Goal: Transaction & Acquisition: Book appointment/travel/reservation

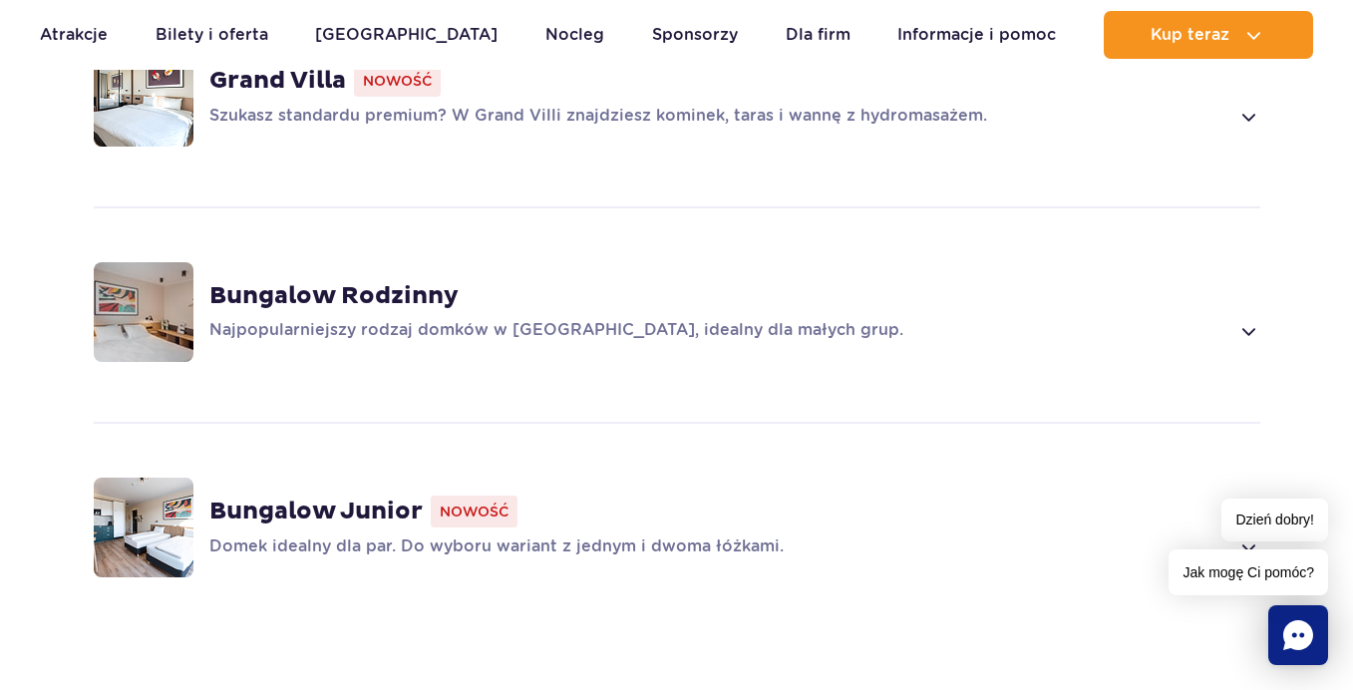
scroll to position [1695, 0]
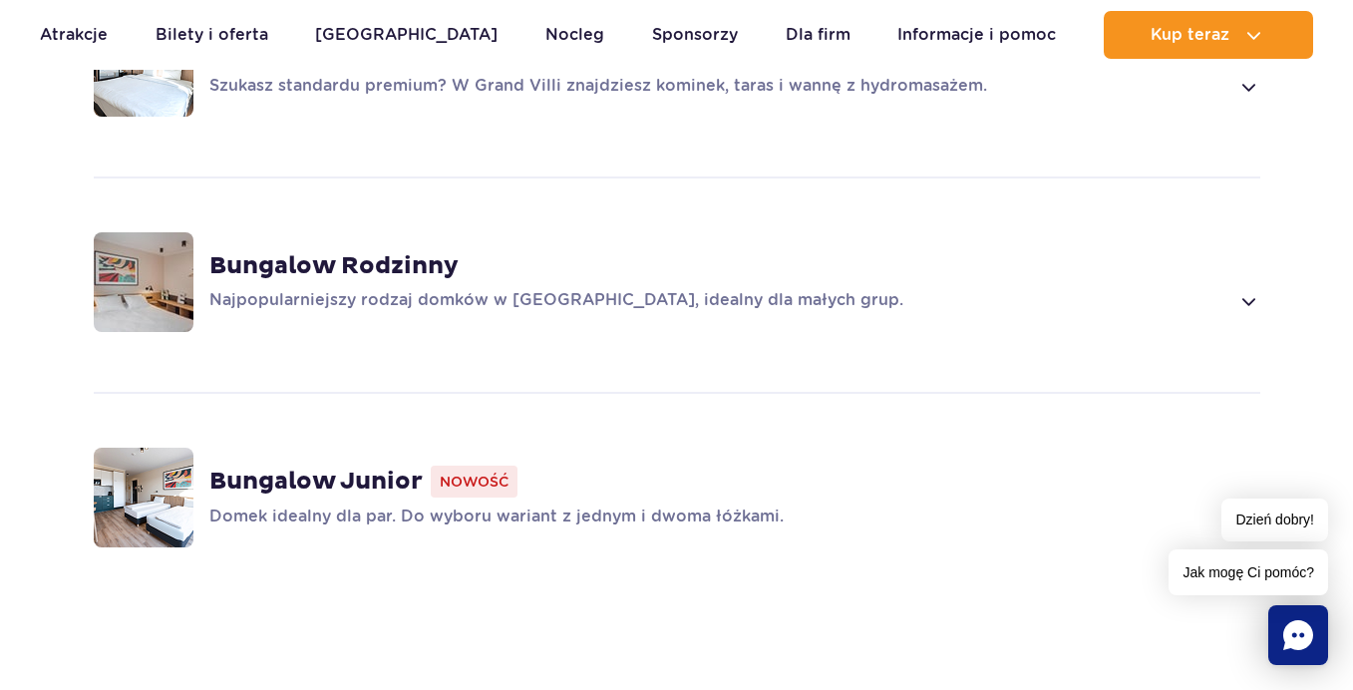
click at [427, 265] on strong "Bungalow Rodzinny" at bounding box center [333, 266] width 249 height 30
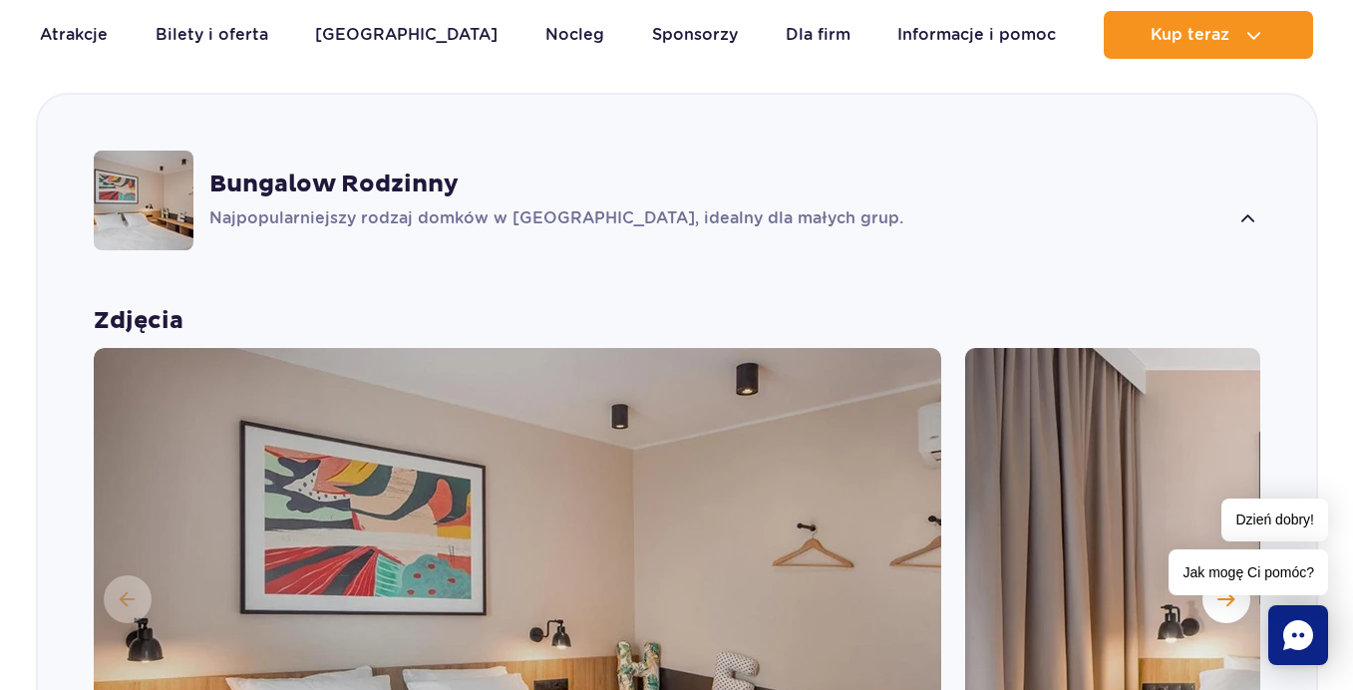
scroll to position [2073, 0]
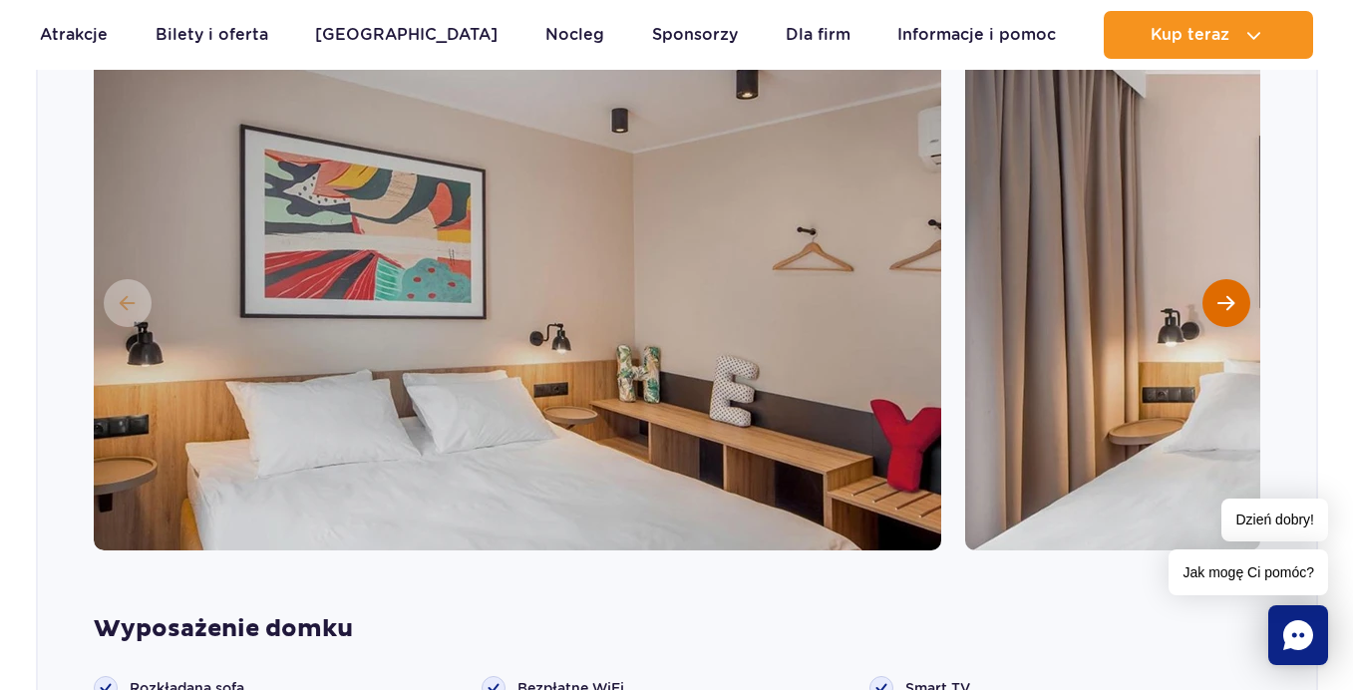
click at [1209, 293] on button "Następny slajd" at bounding box center [1226, 303] width 48 height 48
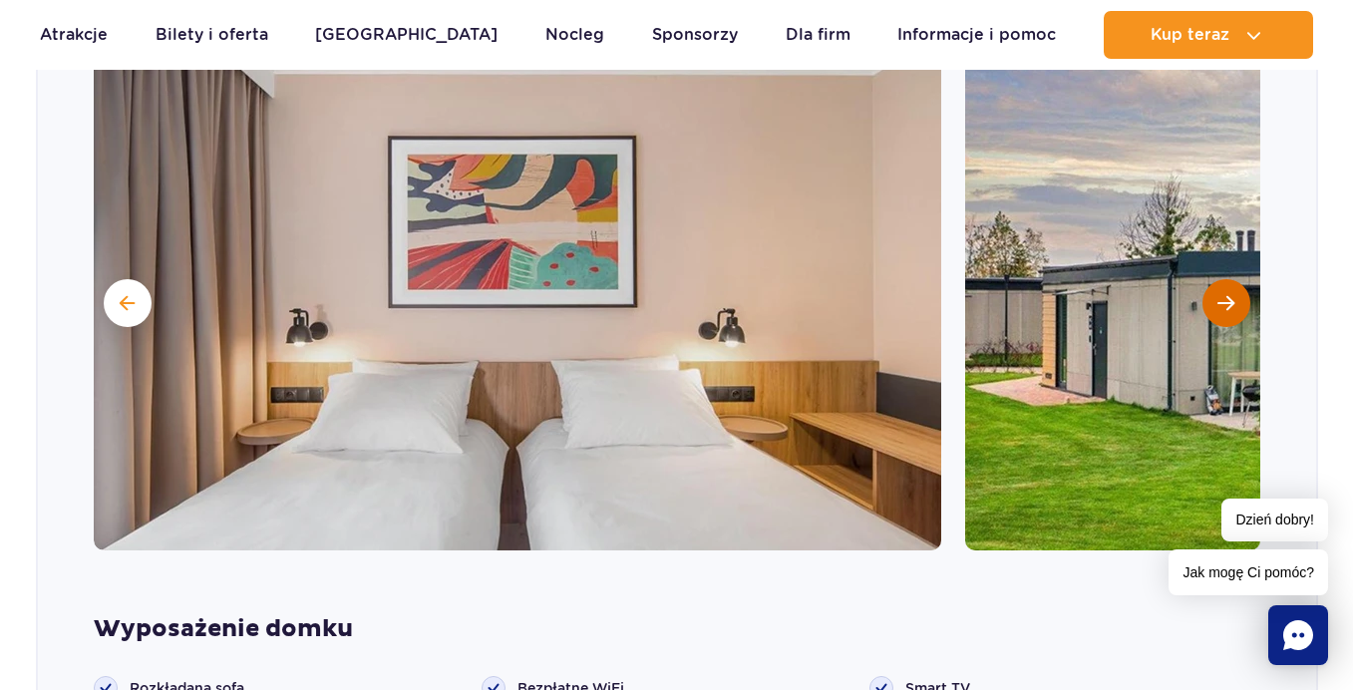
click at [1215, 293] on button "Następny slajd" at bounding box center [1226, 303] width 48 height 48
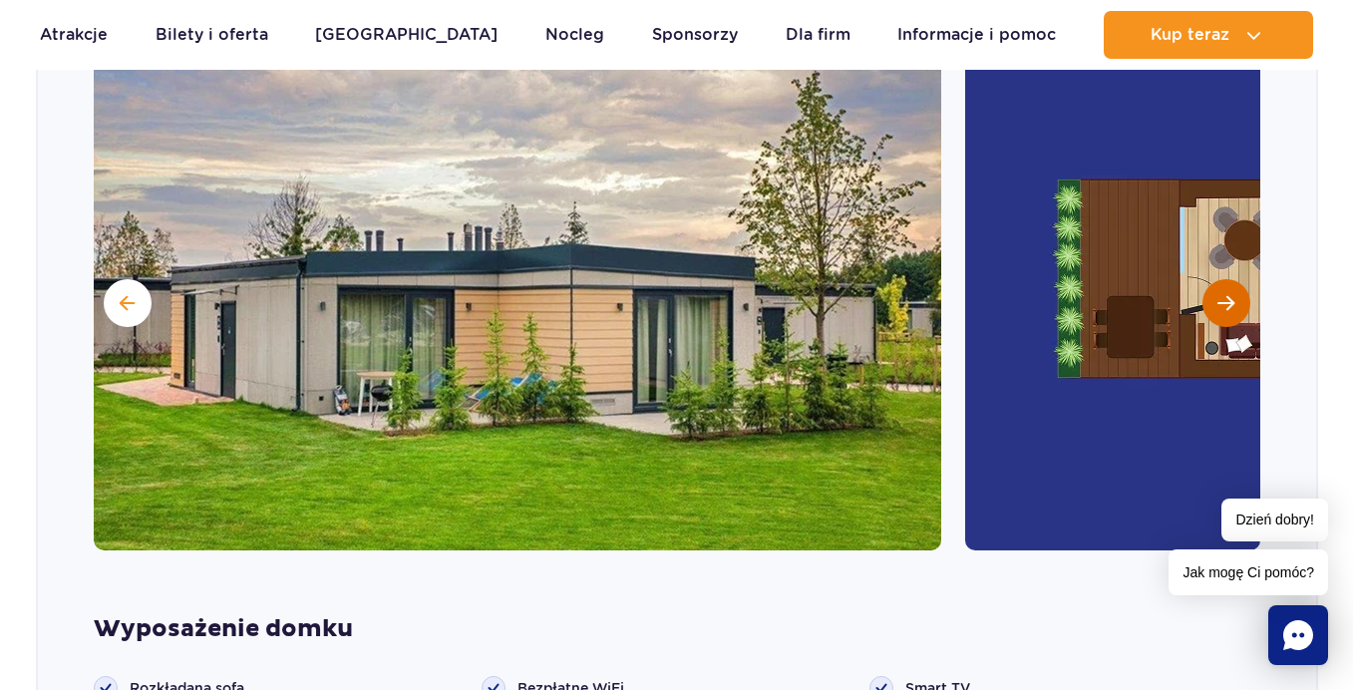
click at [1215, 293] on button "Następny slajd" at bounding box center [1226, 303] width 48 height 48
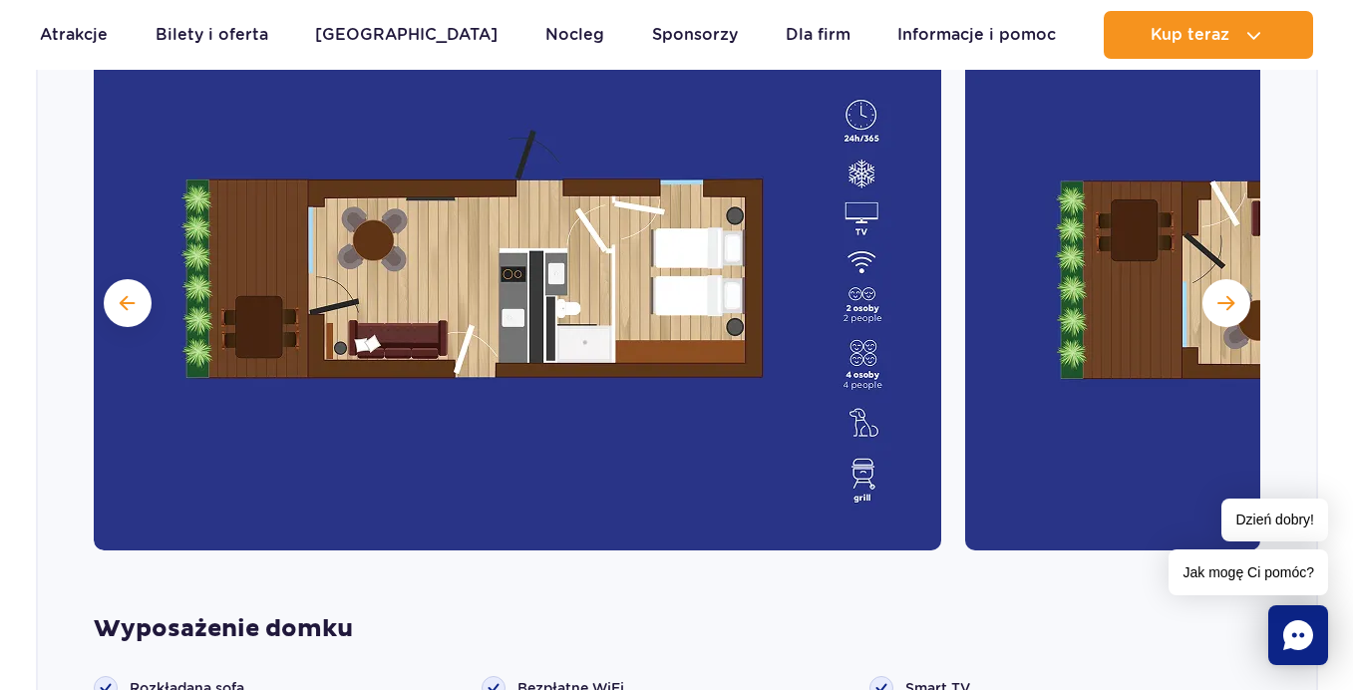
click at [1204, 293] on div at bounding box center [677, 301] width 1166 height 498
click at [1222, 294] on span "Następny slajd" at bounding box center [1225, 303] width 17 height 18
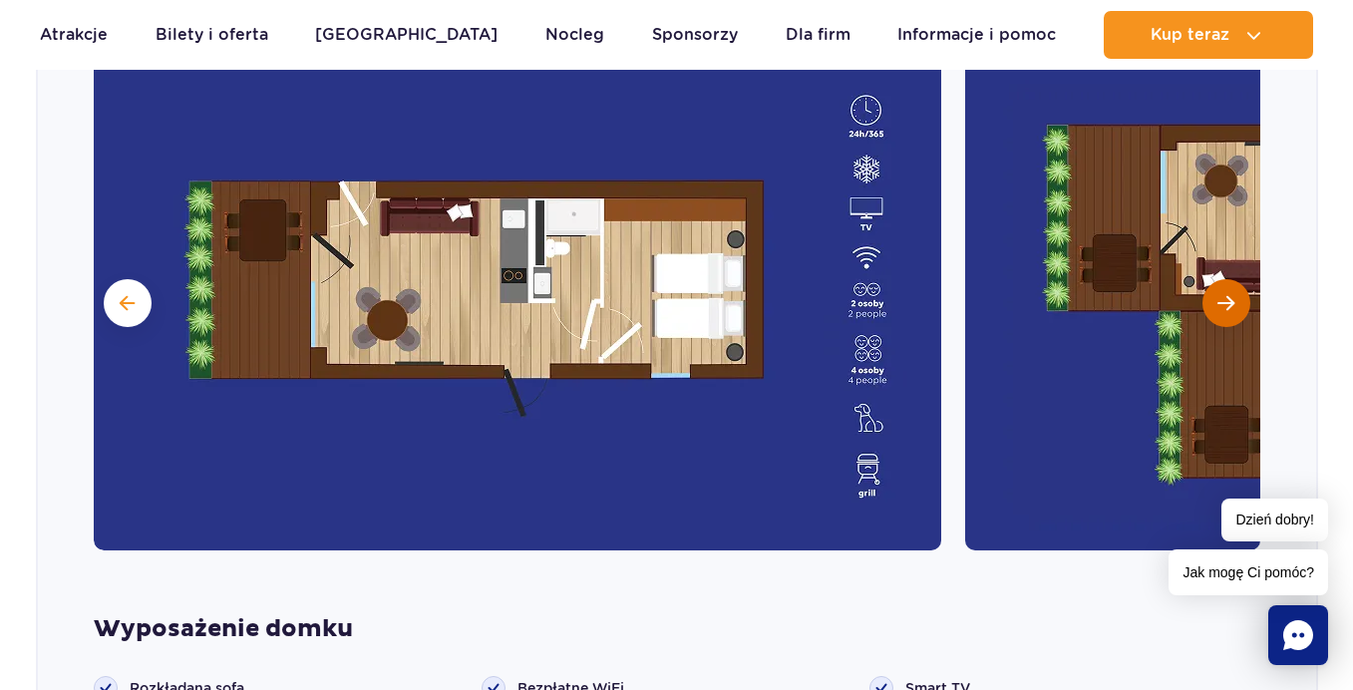
click at [1222, 294] on span "Następny slajd" at bounding box center [1225, 303] width 17 height 18
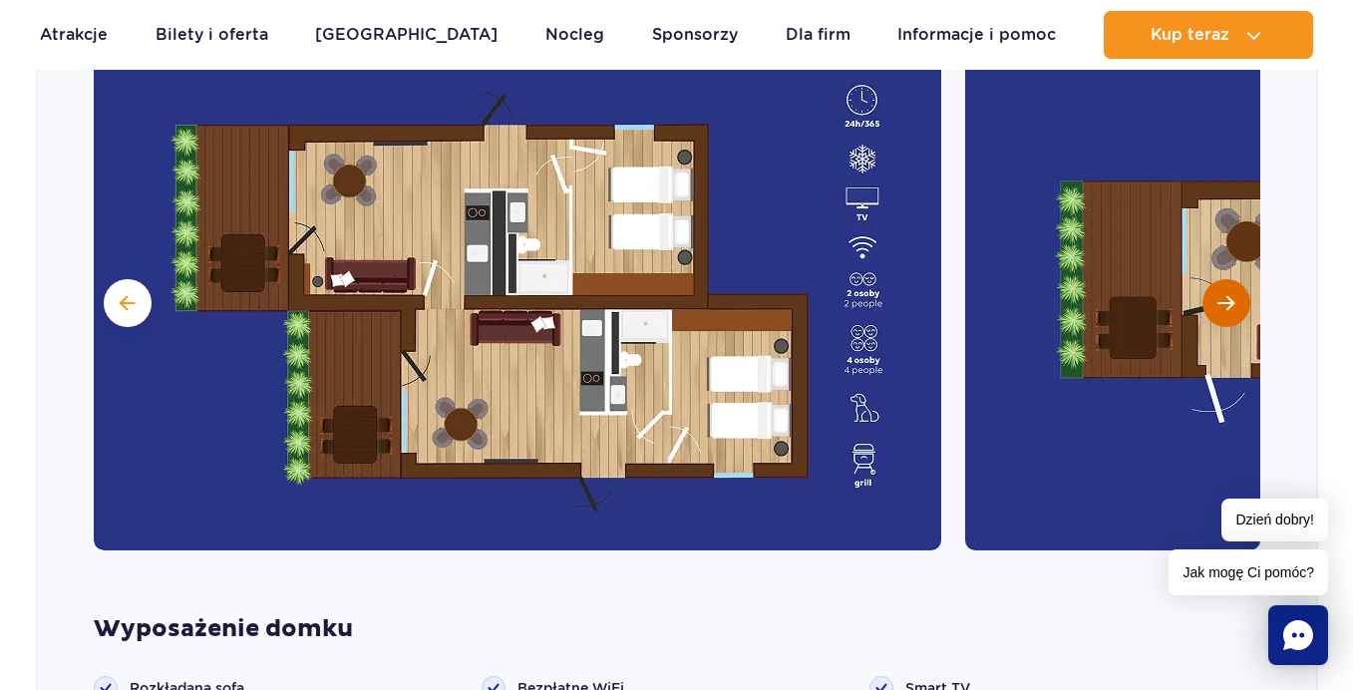
click at [1222, 294] on span "Następny slajd" at bounding box center [1225, 303] width 17 height 18
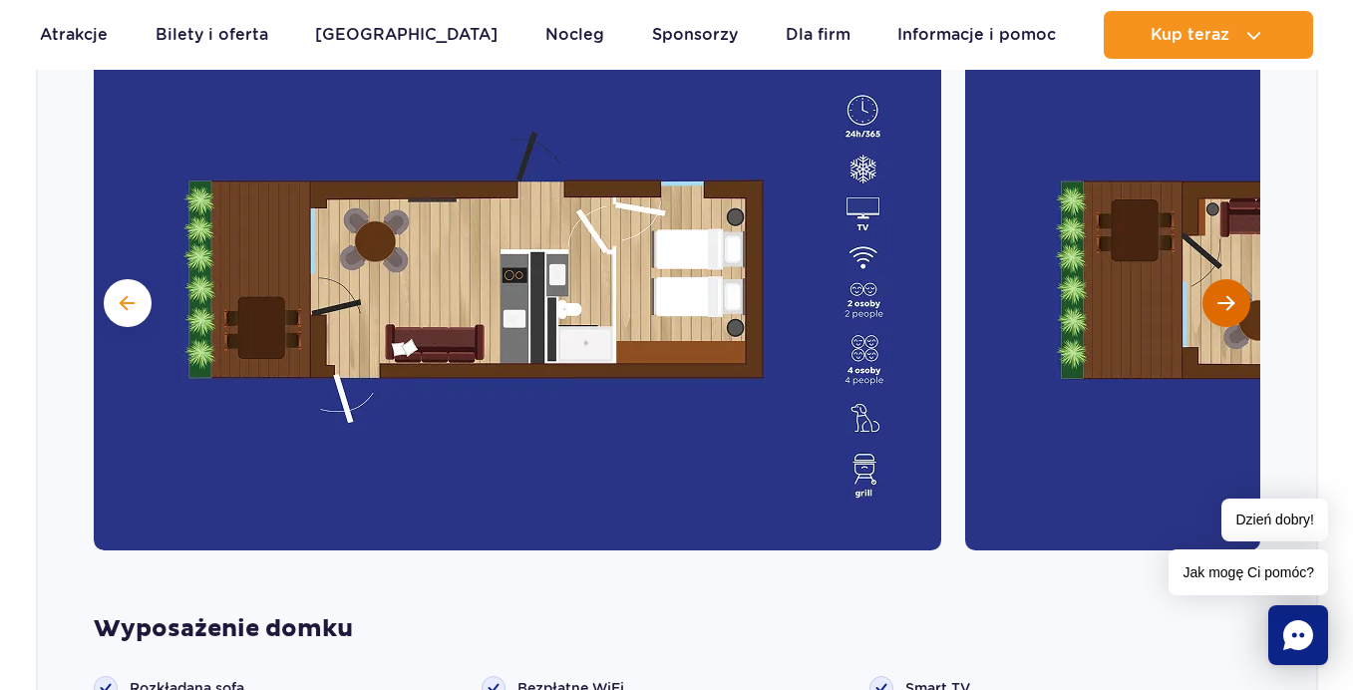
click at [1222, 294] on span "Następny slajd" at bounding box center [1225, 303] width 17 height 18
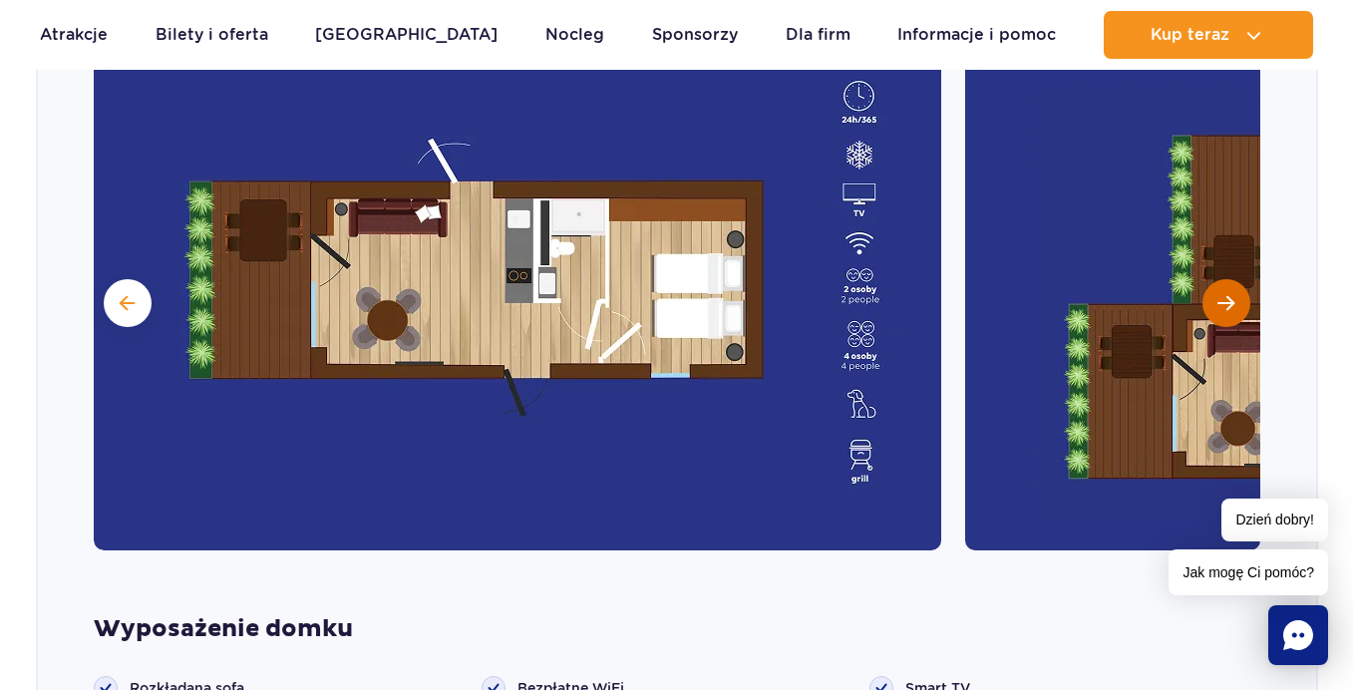
click at [1222, 294] on span "Następny slajd" at bounding box center [1225, 303] width 17 height 18
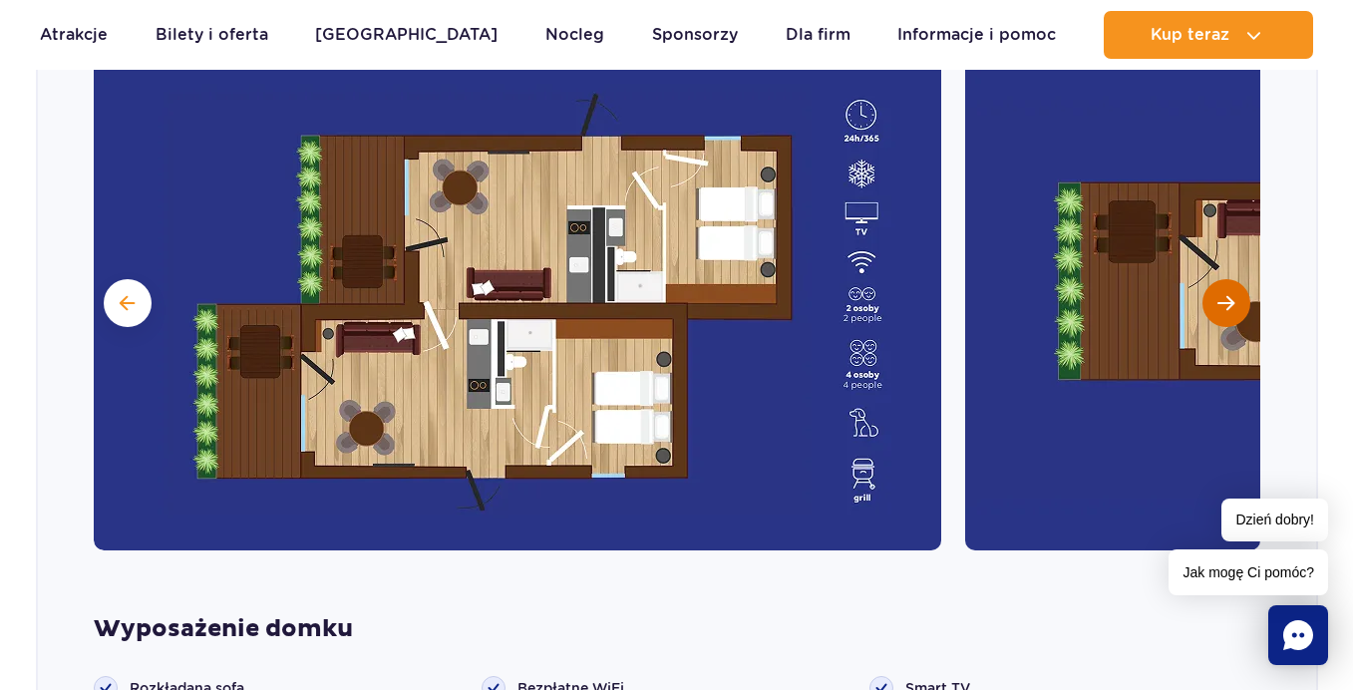
click at [1222, 294] on span "Następny slajd" at bounding box center [1225, 303] width 17 height 18
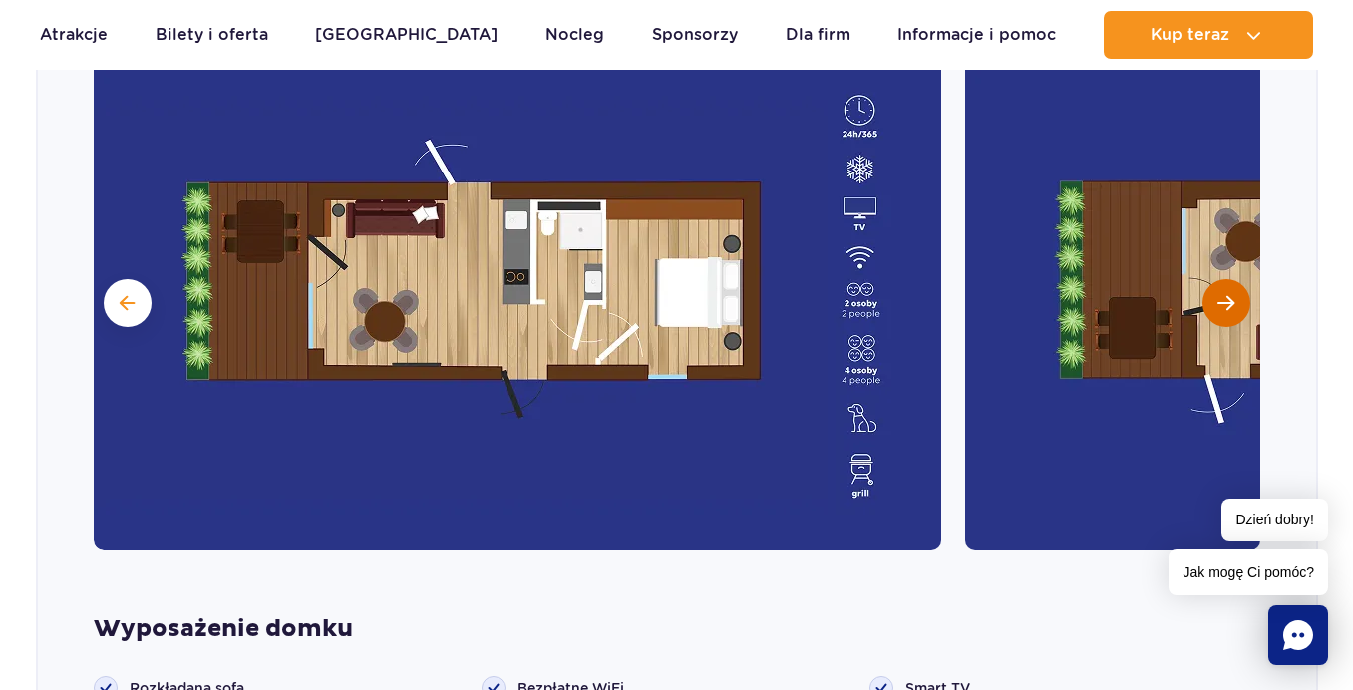
click at [1222, 294] on span "Następny slajd" at bounding box center [1225, 303] width 17 height 18
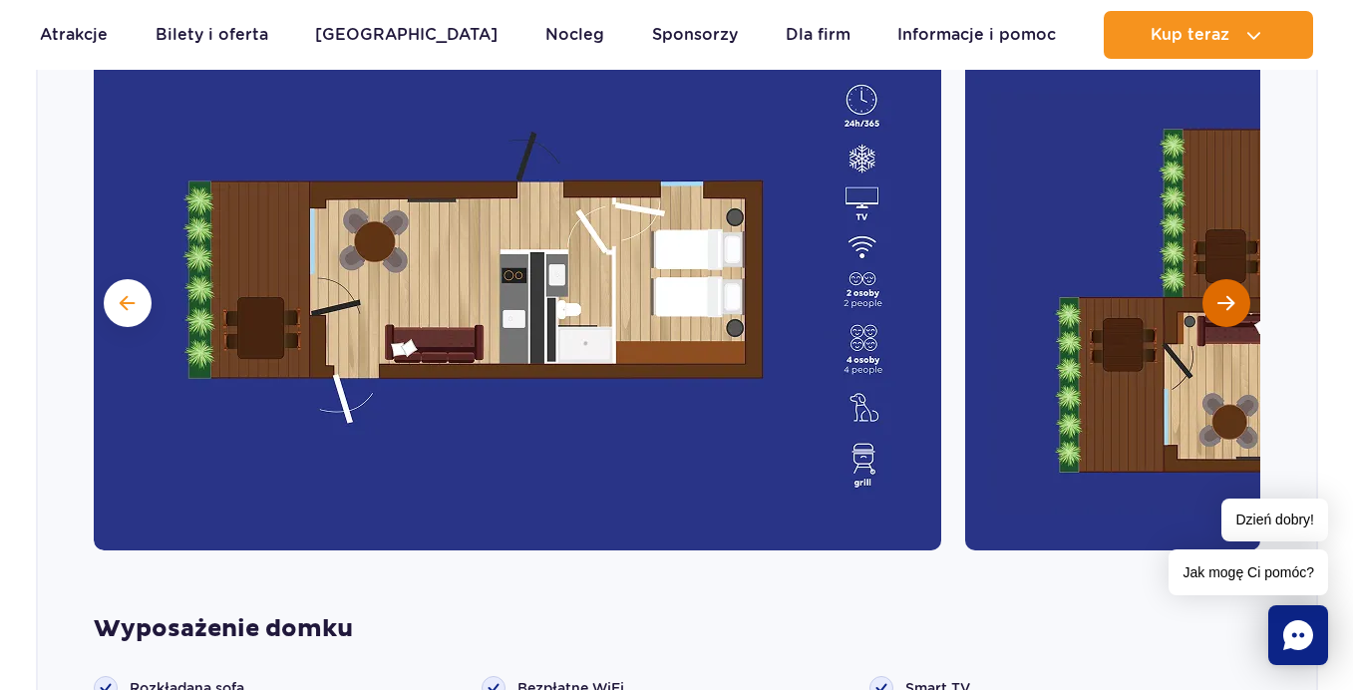
click at [1222, 294] on span "Następny slajd" at bounding box center [1225, 303] width 17 height 18
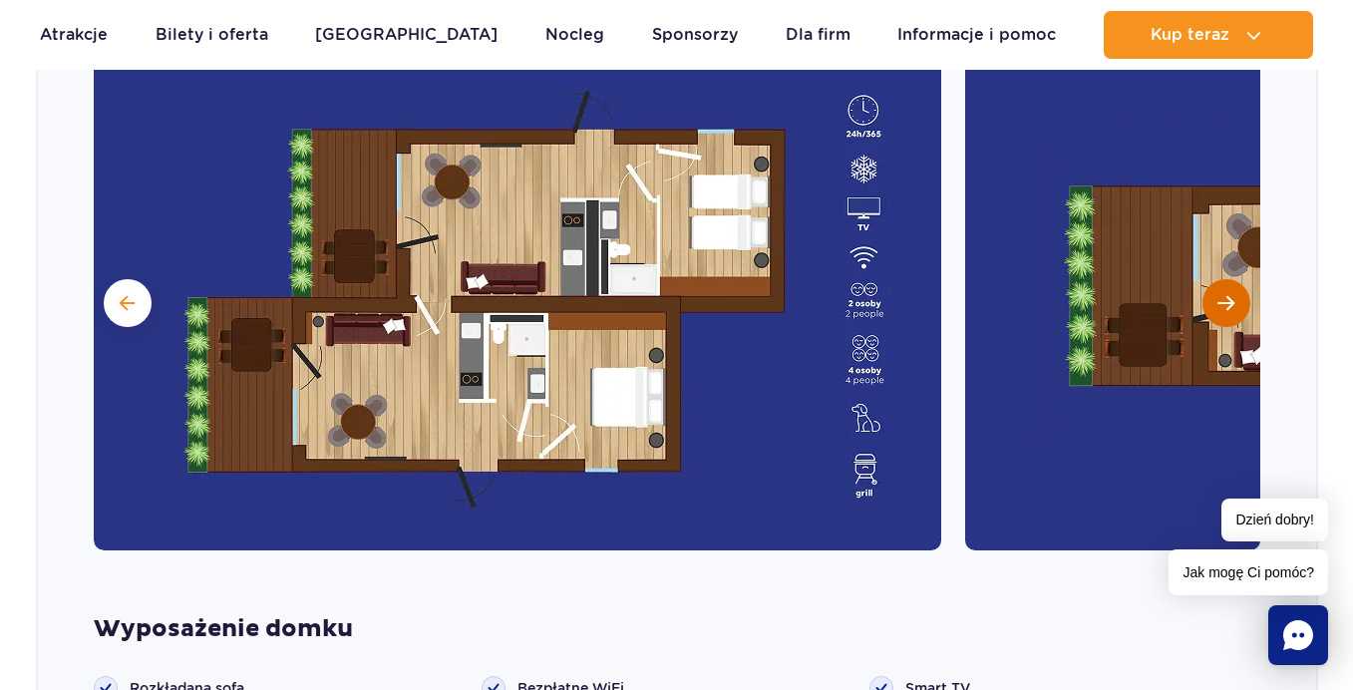
click at [1222, 294] on span "Następny slajd" at bounding box center [1225, 303] width 17 height 18
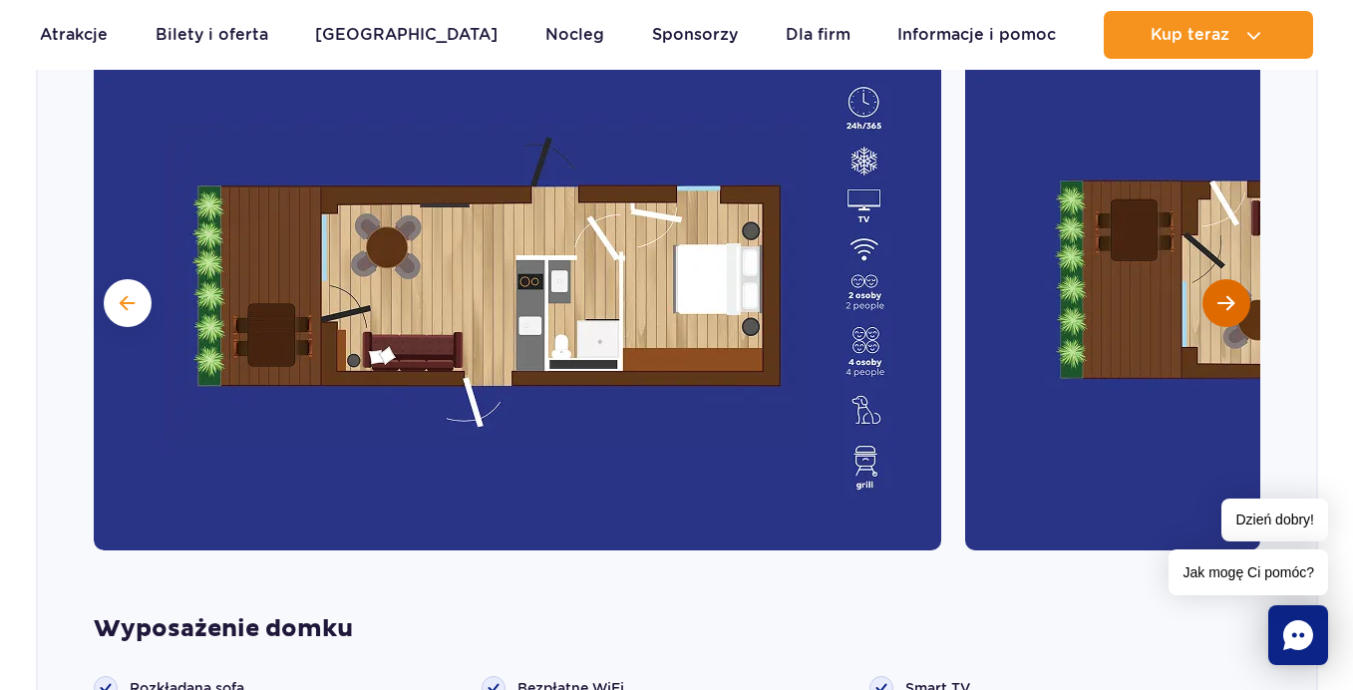
click at [1222, 294] on span "Następny slajd" at bounding box center [1225, 303] width 17 height 18
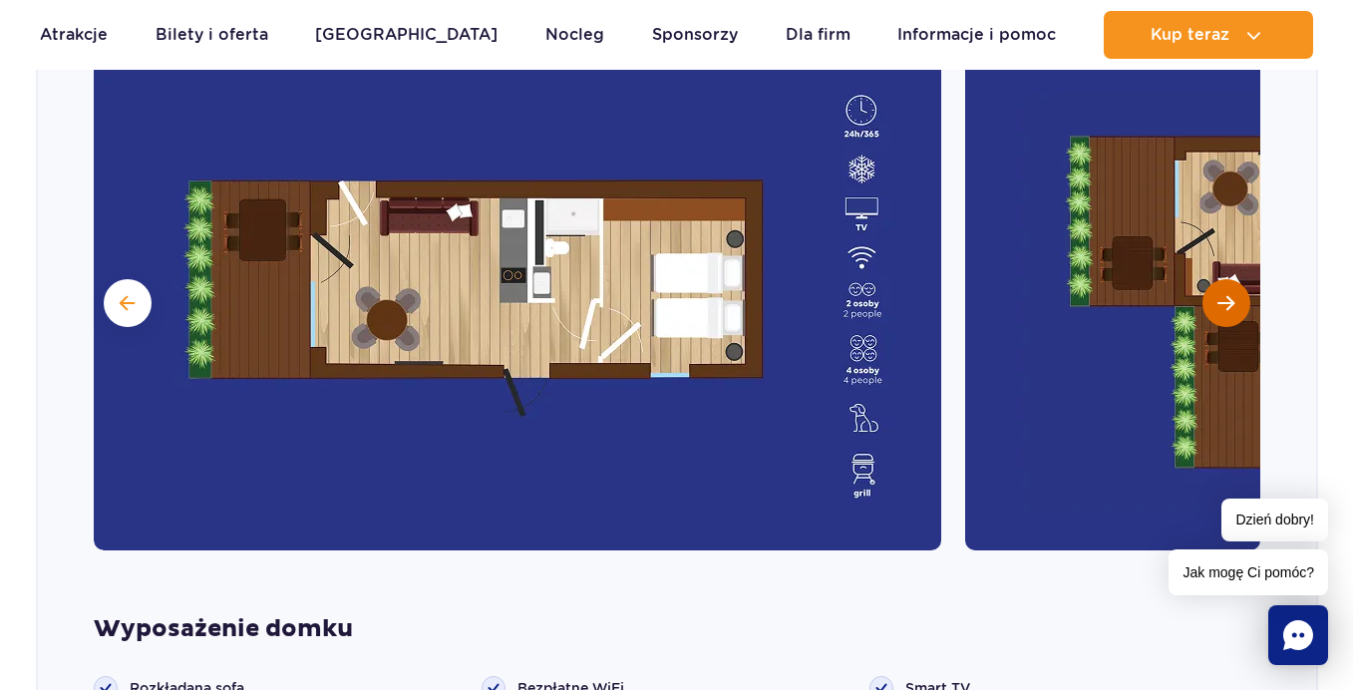
click at [1222, 294] on span "Następny slajd" at bounding box center [1225, 303] width 17 height 18
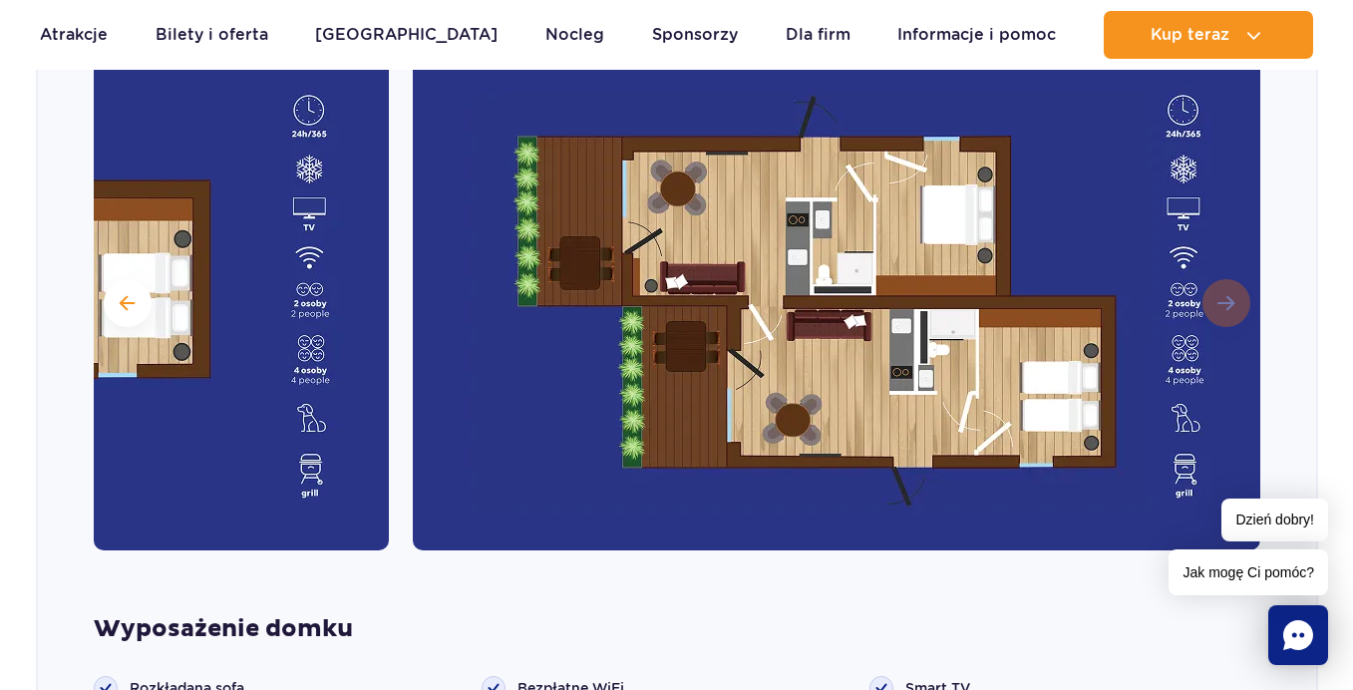
click at [1222, 293] on img at bounding box center [836, 301] width 847 height 498
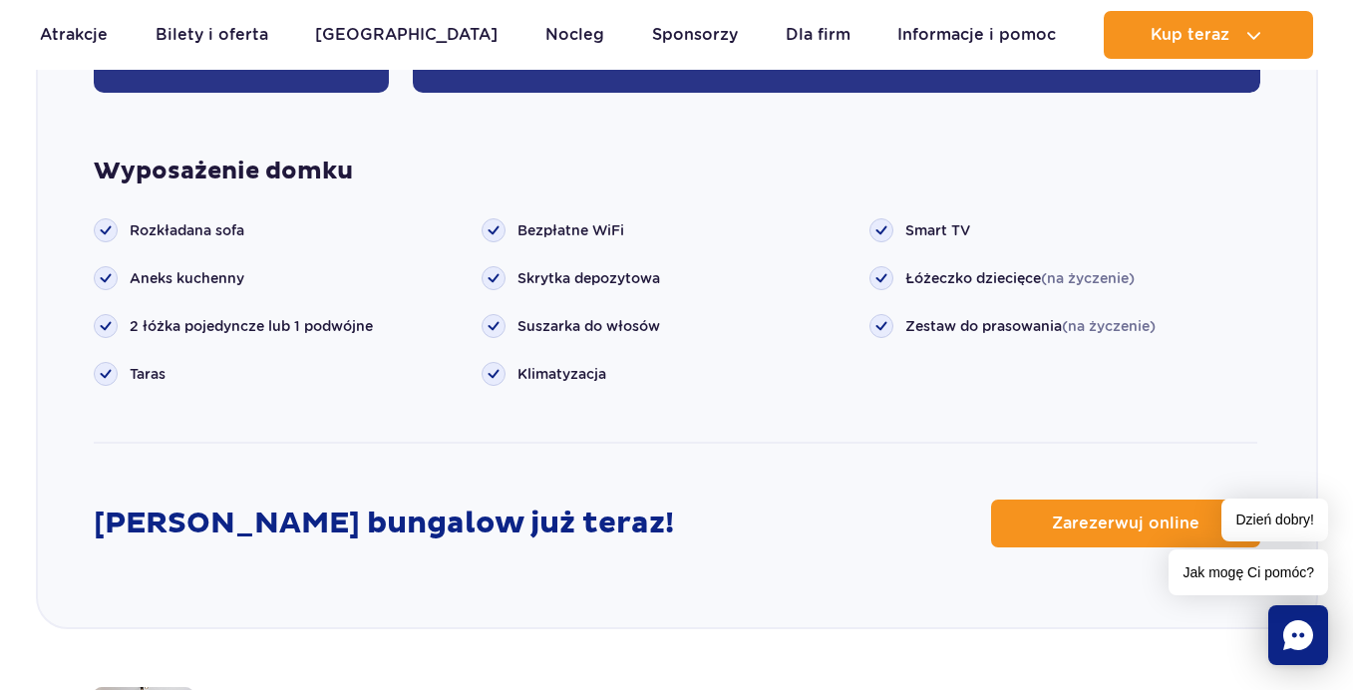
scroll to position [2571, 0]
